Goal: Go to known website: Go to known website

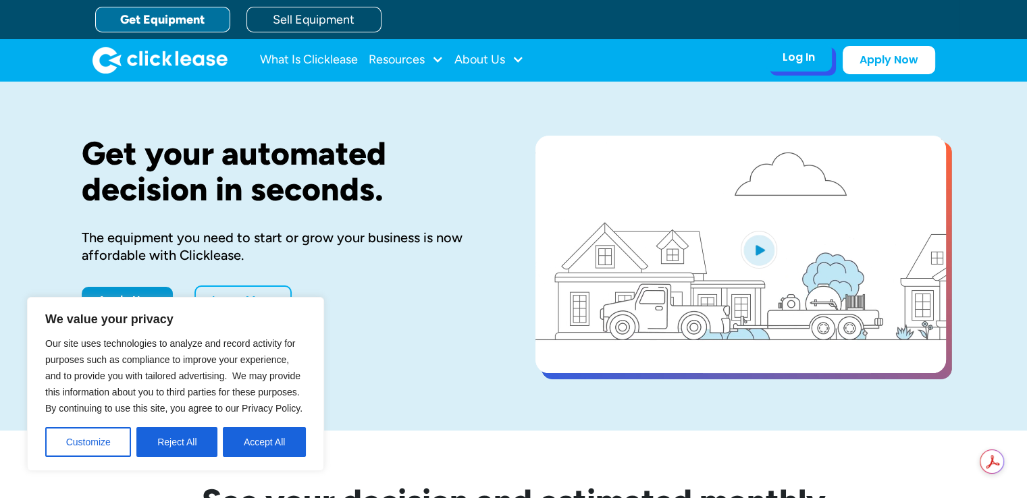
click at [797, 60] on div "Log In" at bounding box center [799, 58] width 32 height 14
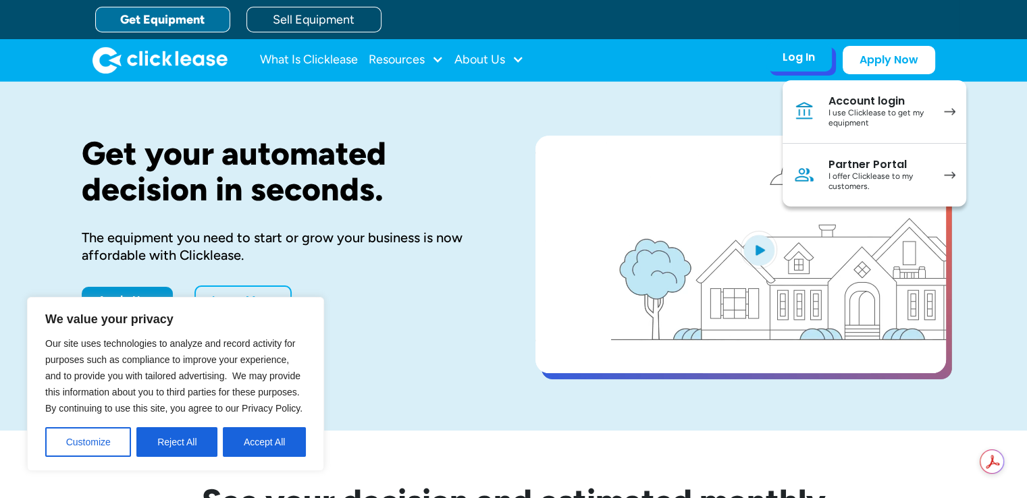
click at [852, 120] on div "I use Clicklease to get my equipment" at bounding box center [879, 118] width 102 height 21
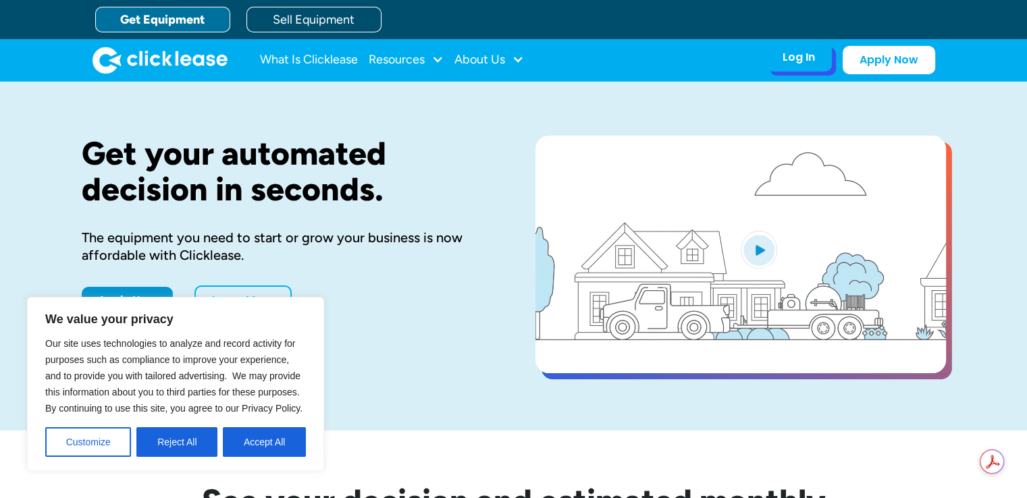
click at [802, 61] on div "Log In" at bounding box center [799, 58] width 32 height 14
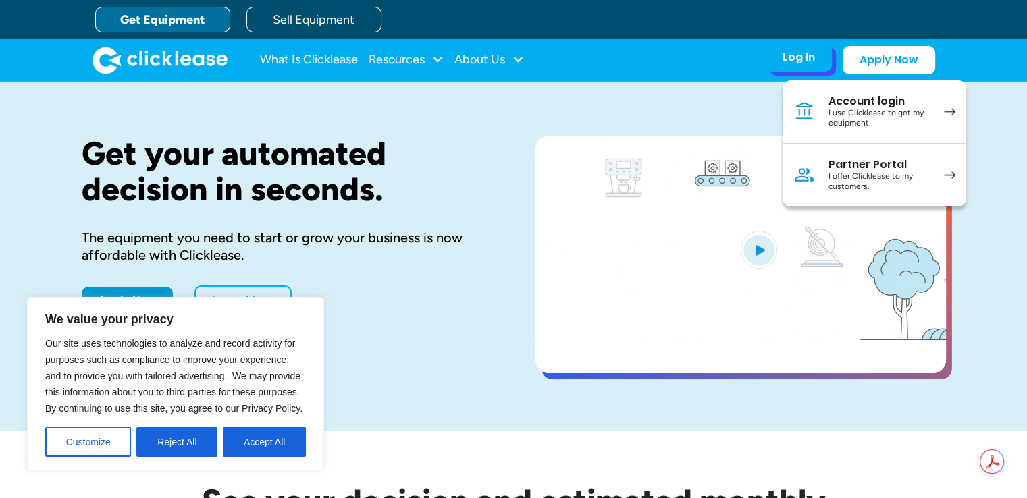
click at [826, 183] on link "Partner Portal I offer Clicklease to my customers." at bounding box center [875, 175] width 184 height 63
